Goal: Check status: Check status

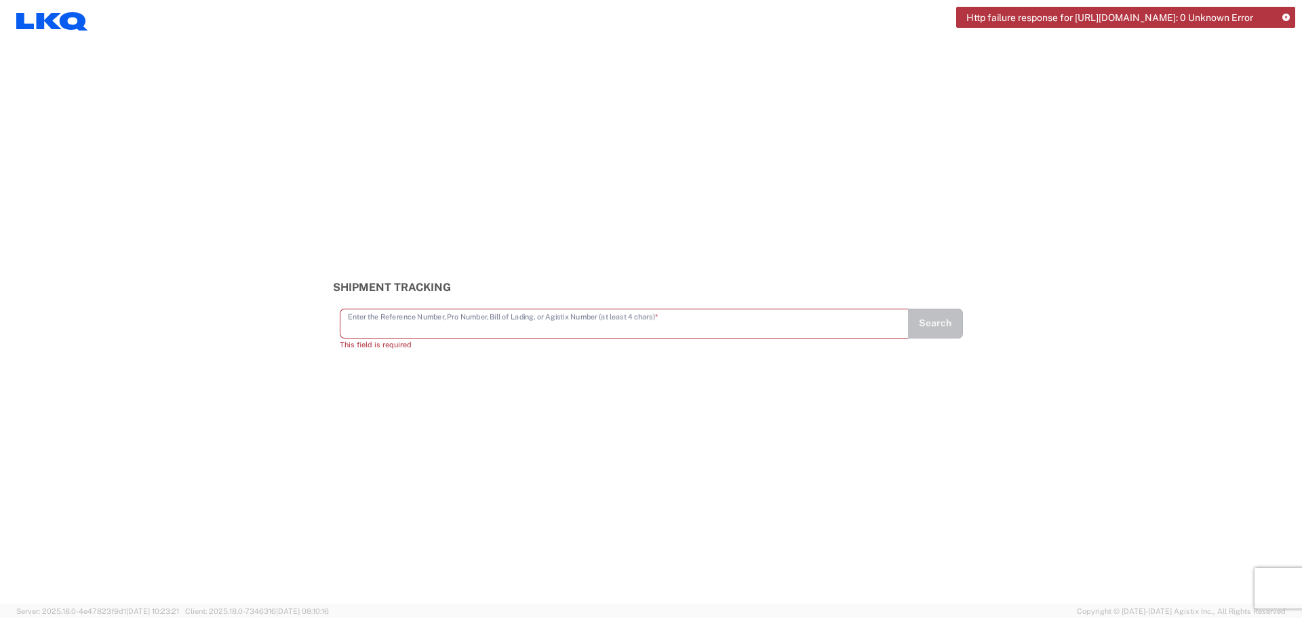
click at [410, 331] on input "text" at bounding box center [624, 323] width 553 height 24
paste input "56627238"
type input "56627238"
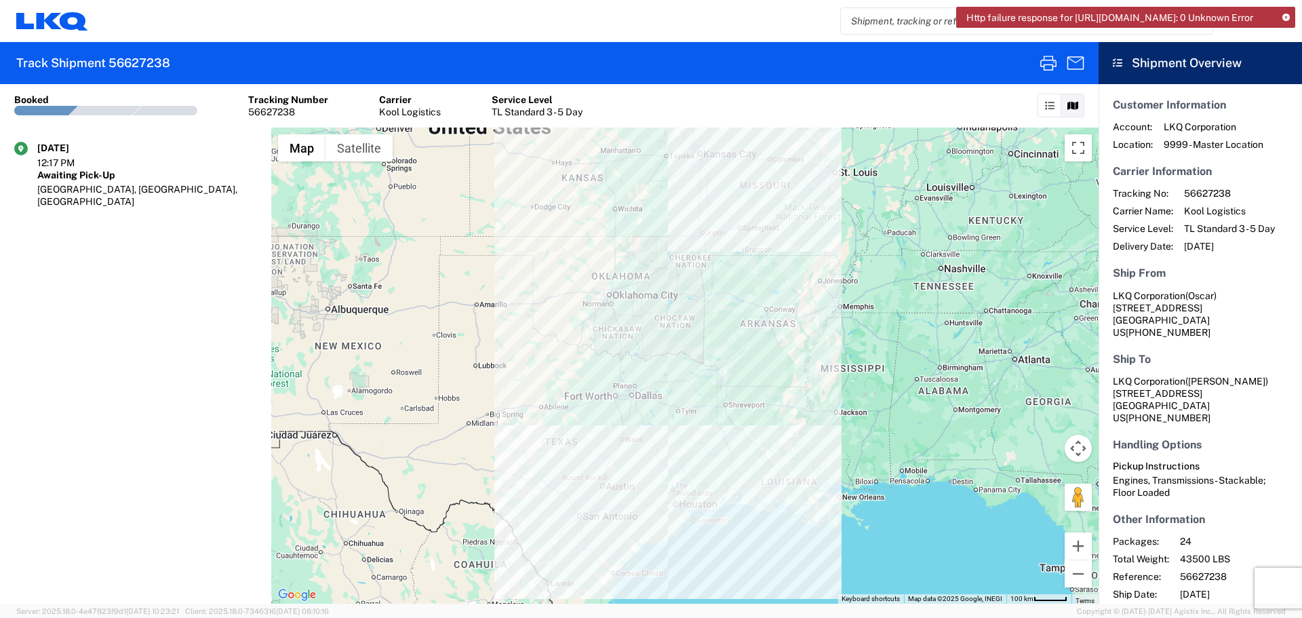
click at [1285, 14] on icon at bounding box center [1286, 17] width 7 height 7
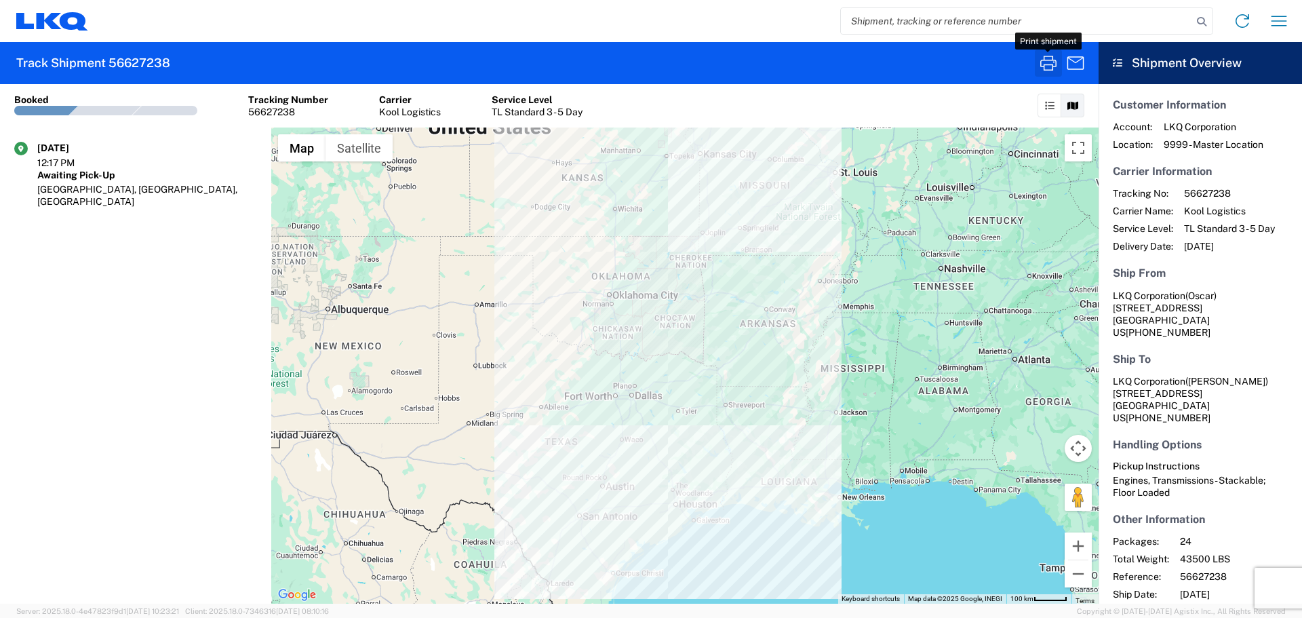
click at [1046, 61] on icon "button" at bounding box center [1049, 63] width 22 height 22
click at [927, 26] on input "search" at bounding box center [1016, 21] width 351 height 26
type input "56684022"
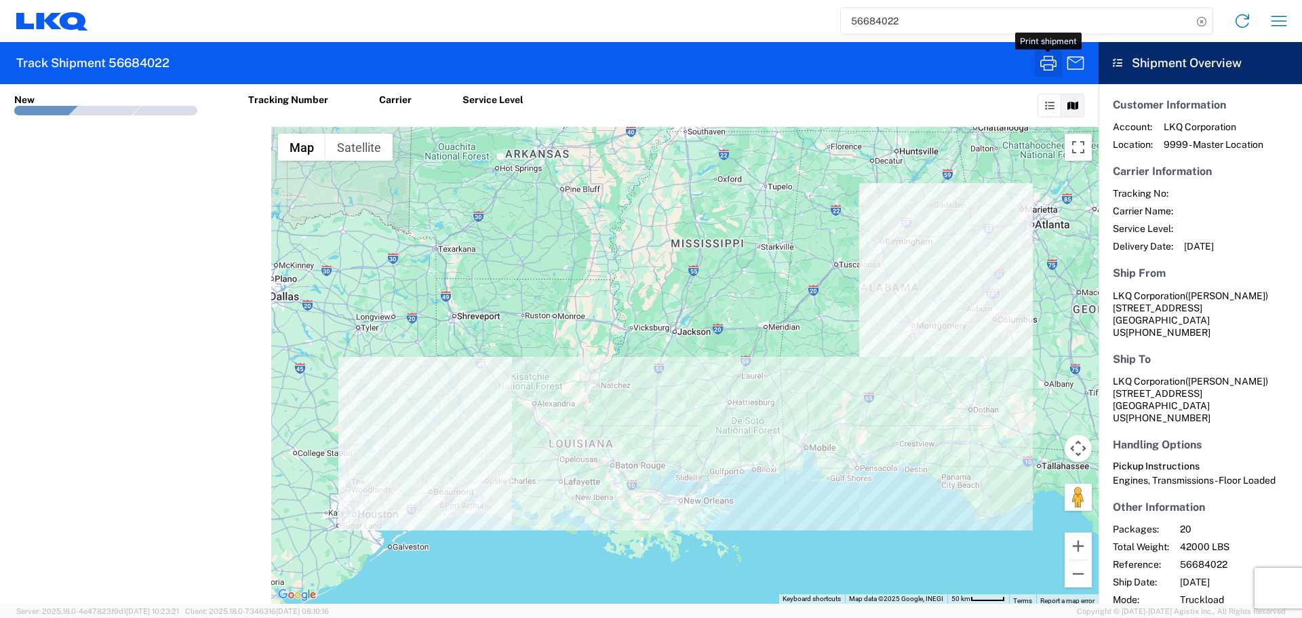
click at [1047, 62] on icon "button" at bounding box center [1049, 63] width 22 height 22
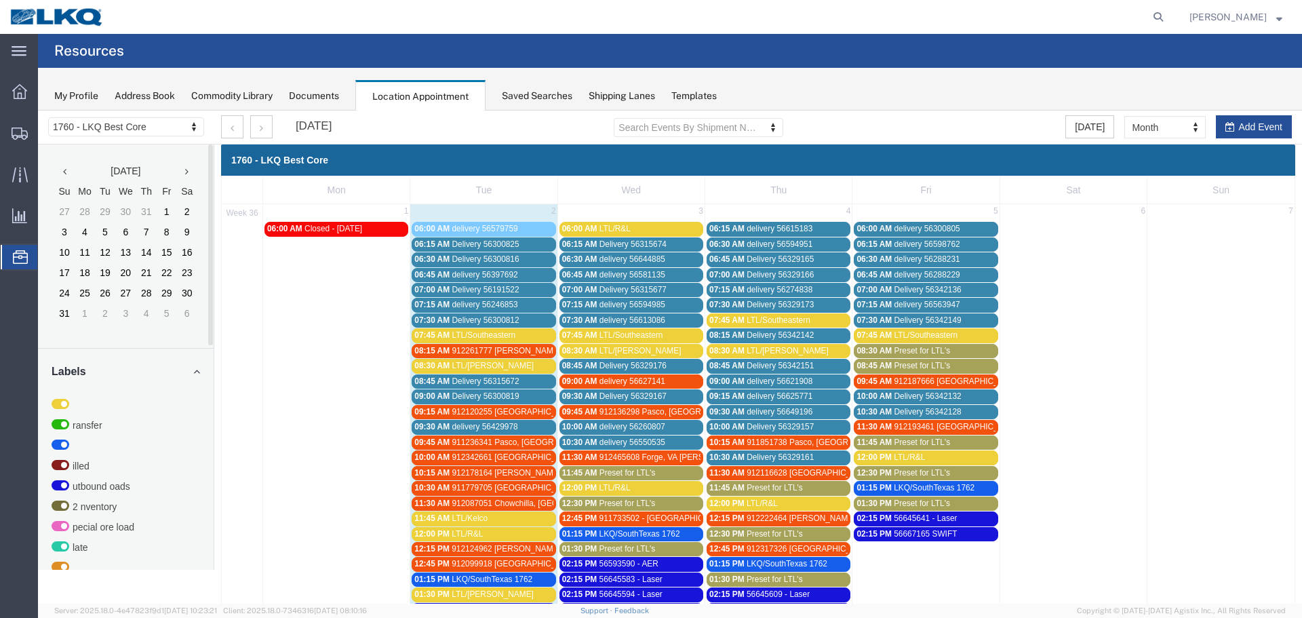
scroll to position [96, 0]
